Goal: Task Accomplishment & Management: Use online tool/utility

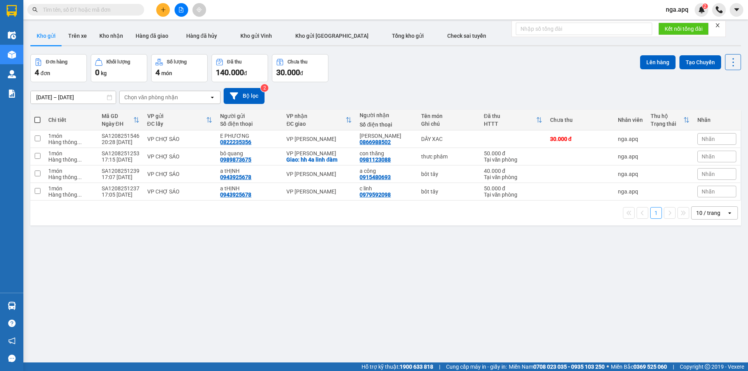
click at [37, 117] on span at bounding box center [37, 120] width 6 height 6
click at [37, 116] on input "checkbox" at bounding box center [37, 116] width 0 height 0
checkbox input "true"
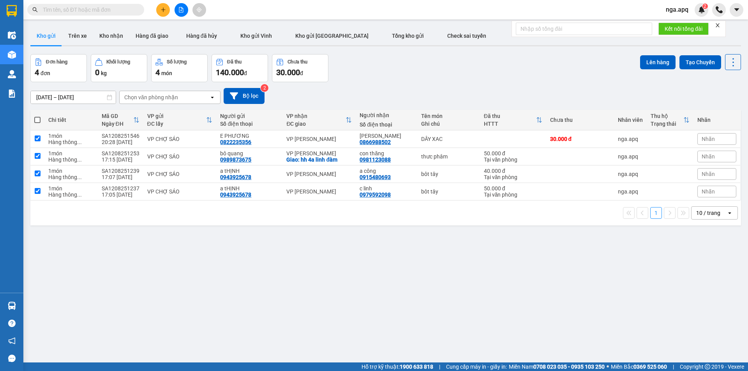
checkbox input "true"
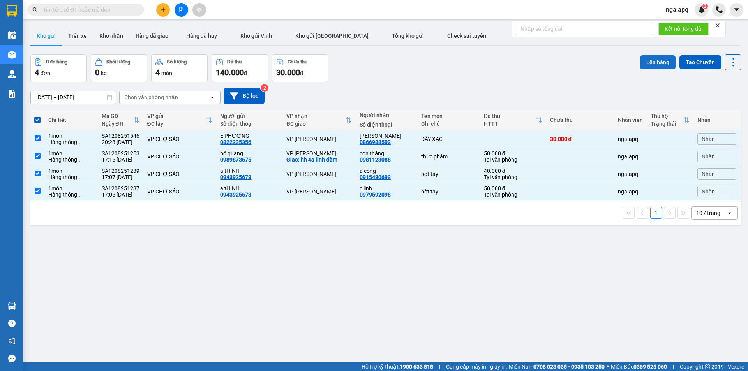
click at [652, 58] on button "Lên hàng" at bounding box center [657, 62] width 35 height 14
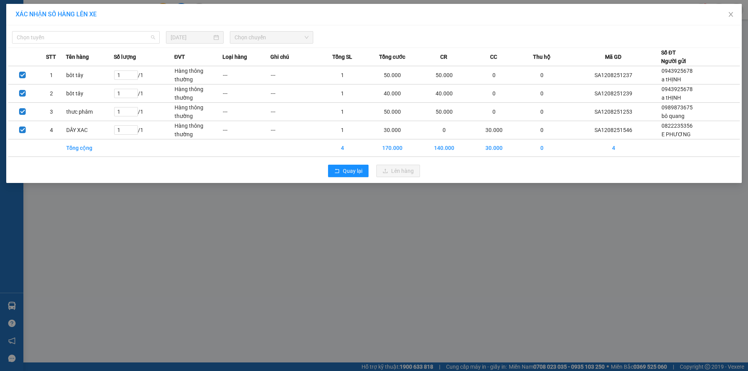
drag, startPoint x: 32, startPoint y: 36, endPoint x: 31, endPoint y: 48, distance: 11.4
click at [32, 37] on span "Chọn tuyến" at bounding box center [86, 38] width 138 height 12
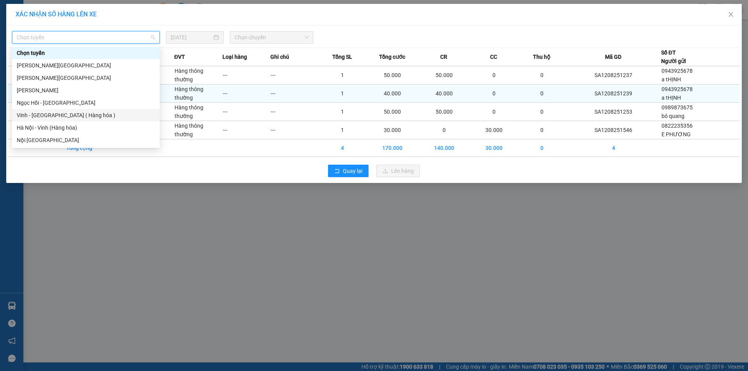
drag, startPoint x: 27, startPoint y: 116, endPoint x: 73, endPoint y: 93, distance: 51.7
click at [30, 115] on div "Vinh - [GEOGRAPHIC_DATA] ( Hàng hóa )" at bounding box center [86, 115] width 138 height 9
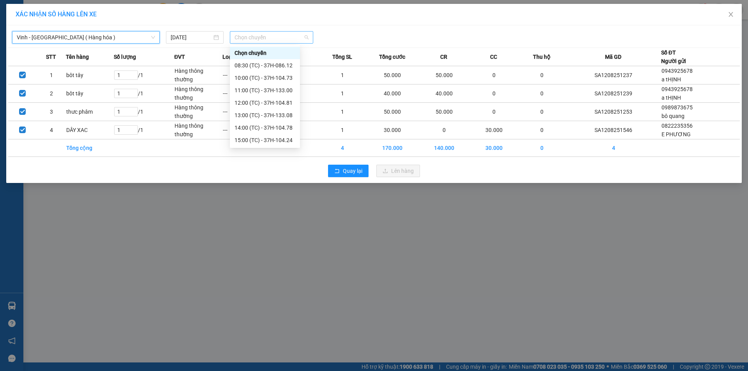
click at [265, 39] on span "Chọn chuyến" at bounding box center [271, 38] width 74 height 12
click at [251, 139] on div "23:19 (TC) - 37H-133.03" at bounding box center [264, 140] width 61 height 9
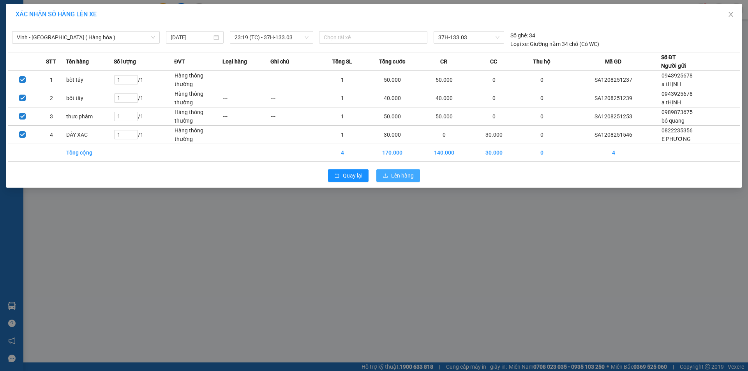
click at [399, 176] on span "Lên hàng" at bounding box center [402, 175] width 23 height 9
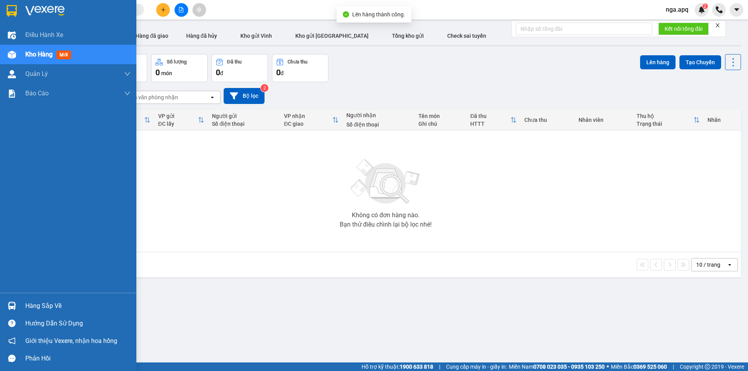
click at [12, 306] on img at bounding box center [12, 306] width 8 height 8
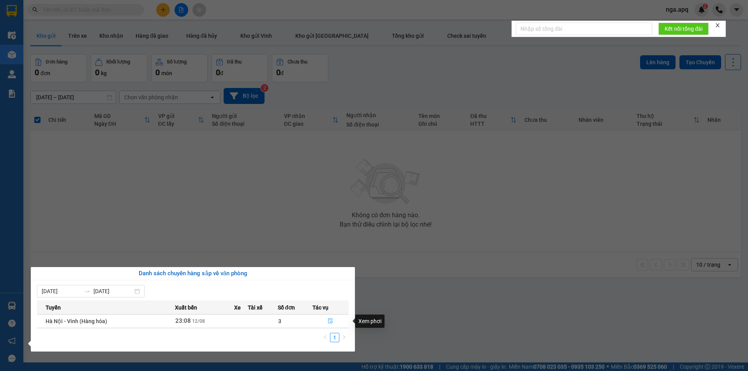
click at [333, 320] on icon "file-done" at bounding box center [329, 320] width 5 height 5
